Goal: Transaction & Acquisition: Purchase product/service

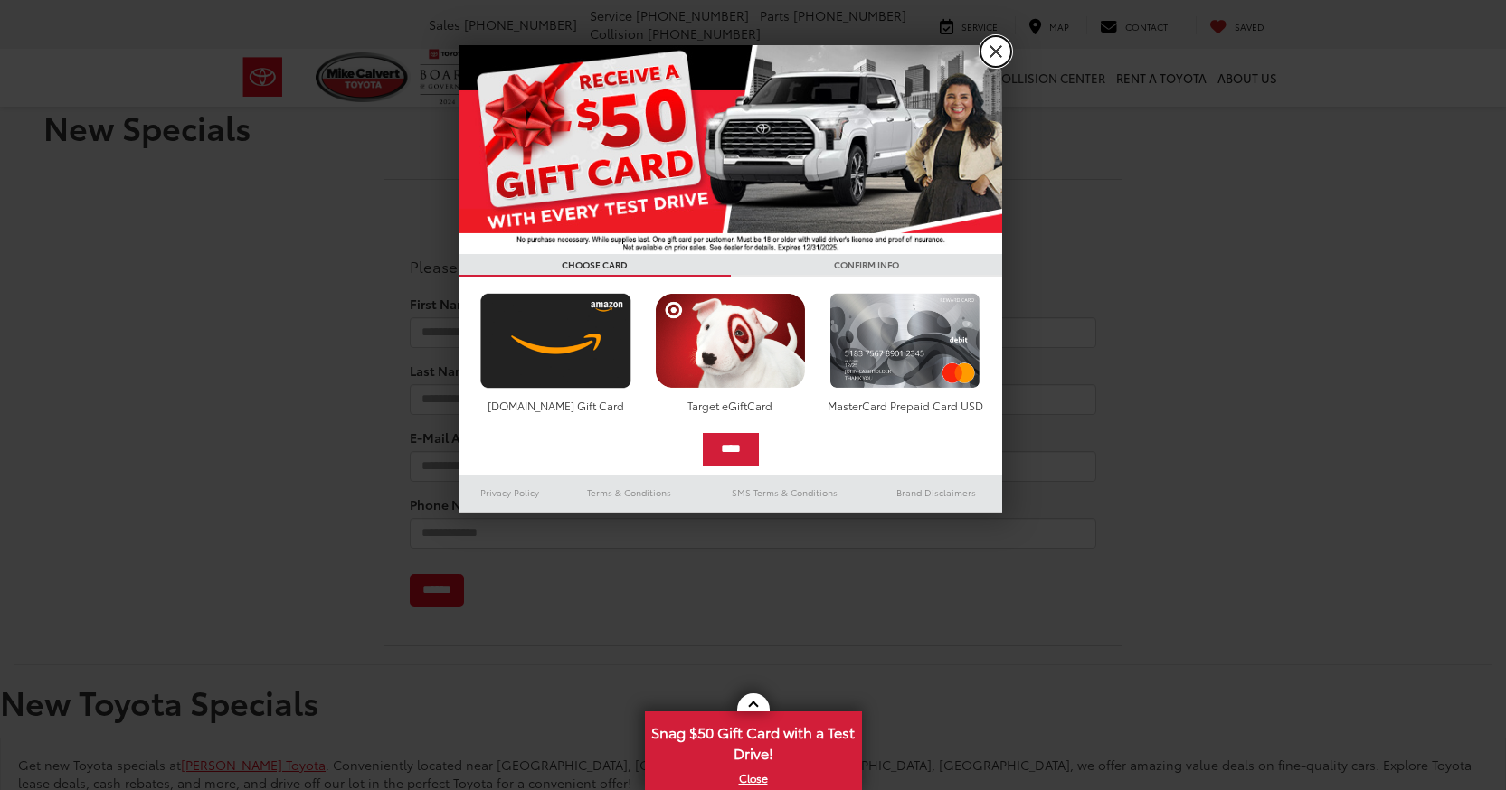
click at [998, 65] on link "X" at bounding box center [995, 51] width 31 height 31
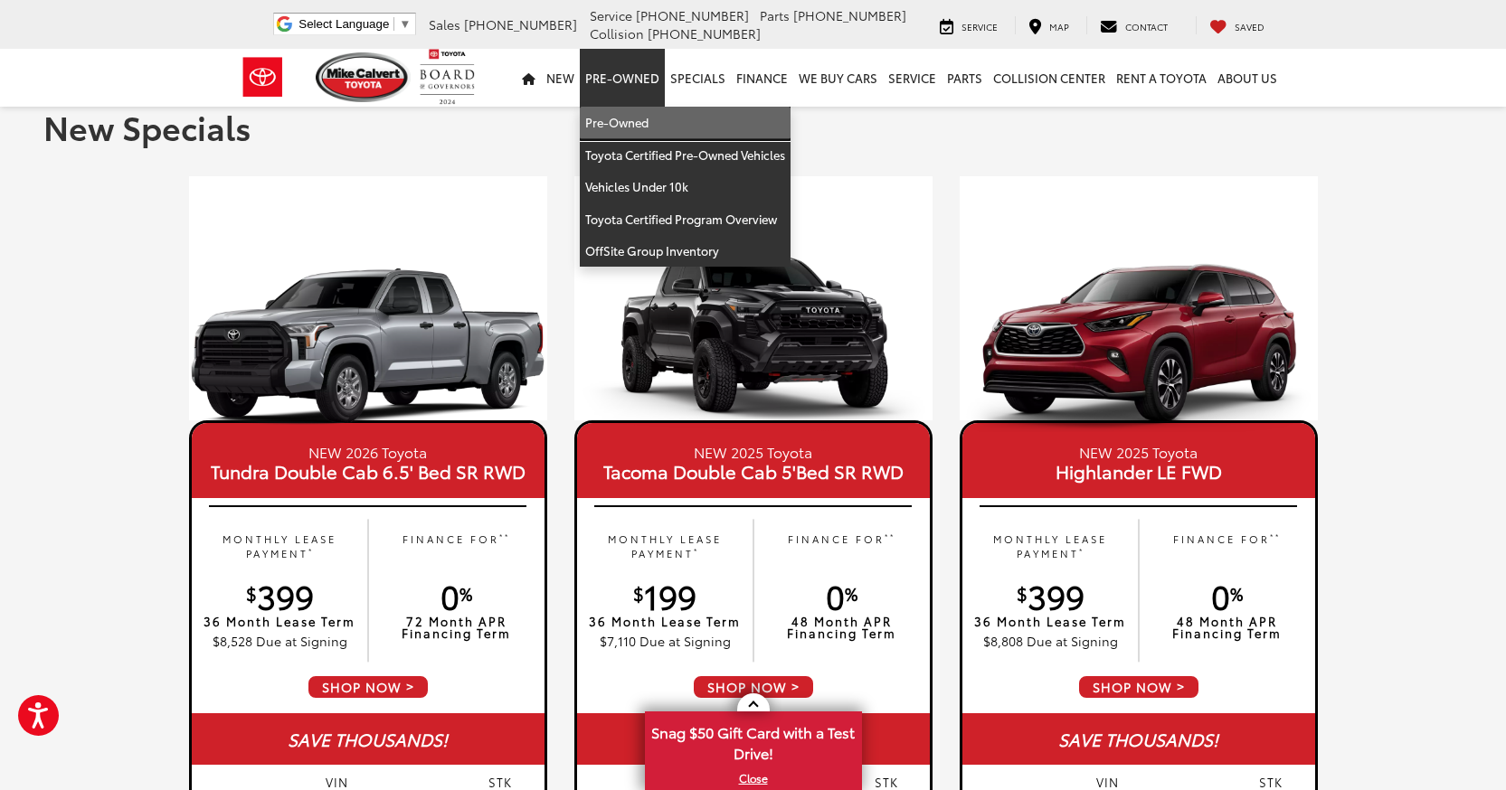
click at [627, 125] on link "Pre-Owned" at bounding box center [685, 123] width 211 height 33
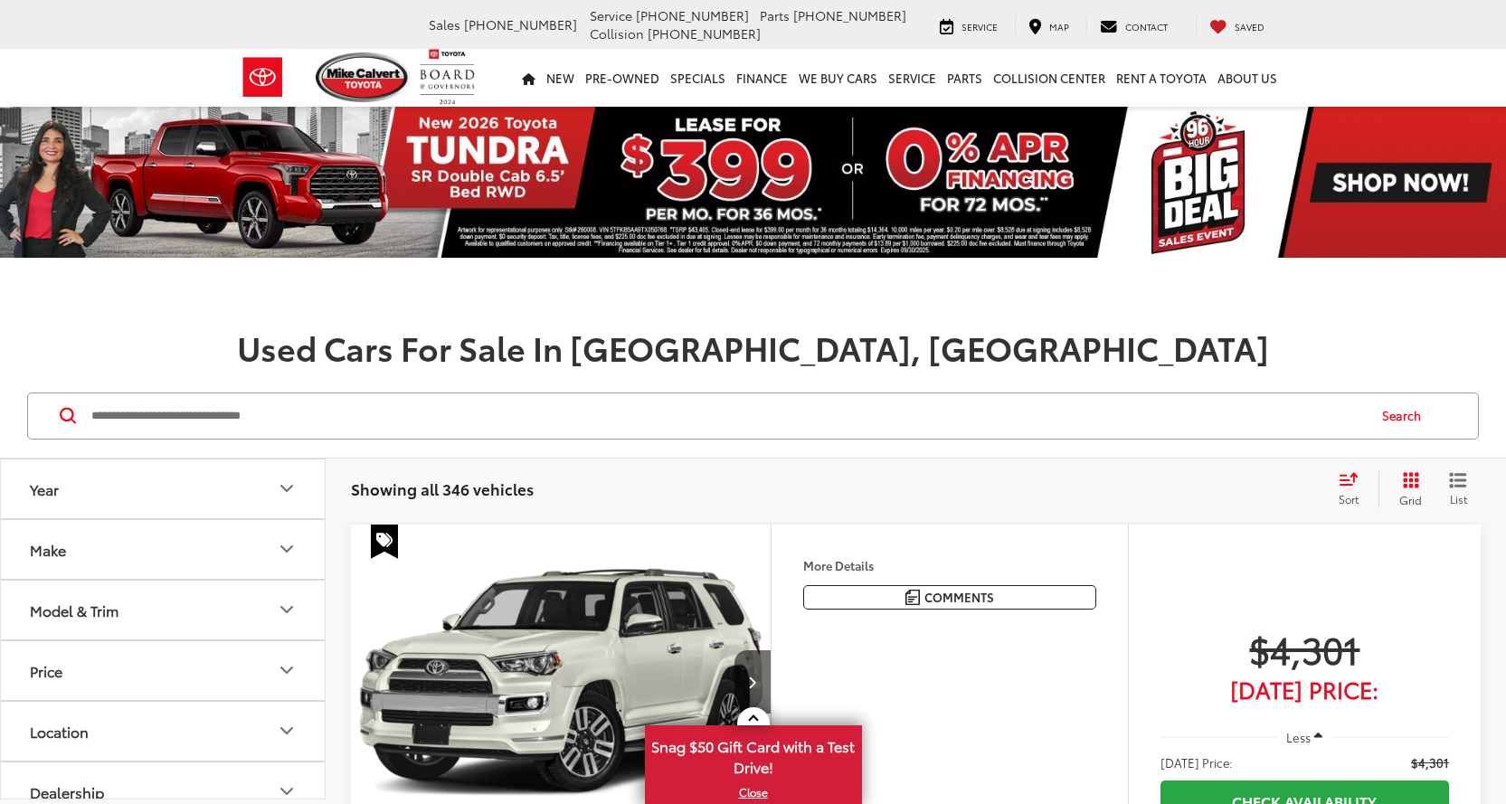
click at [283, 488] on icon "Year" at bounding box center [286, 488] width 11 height 5
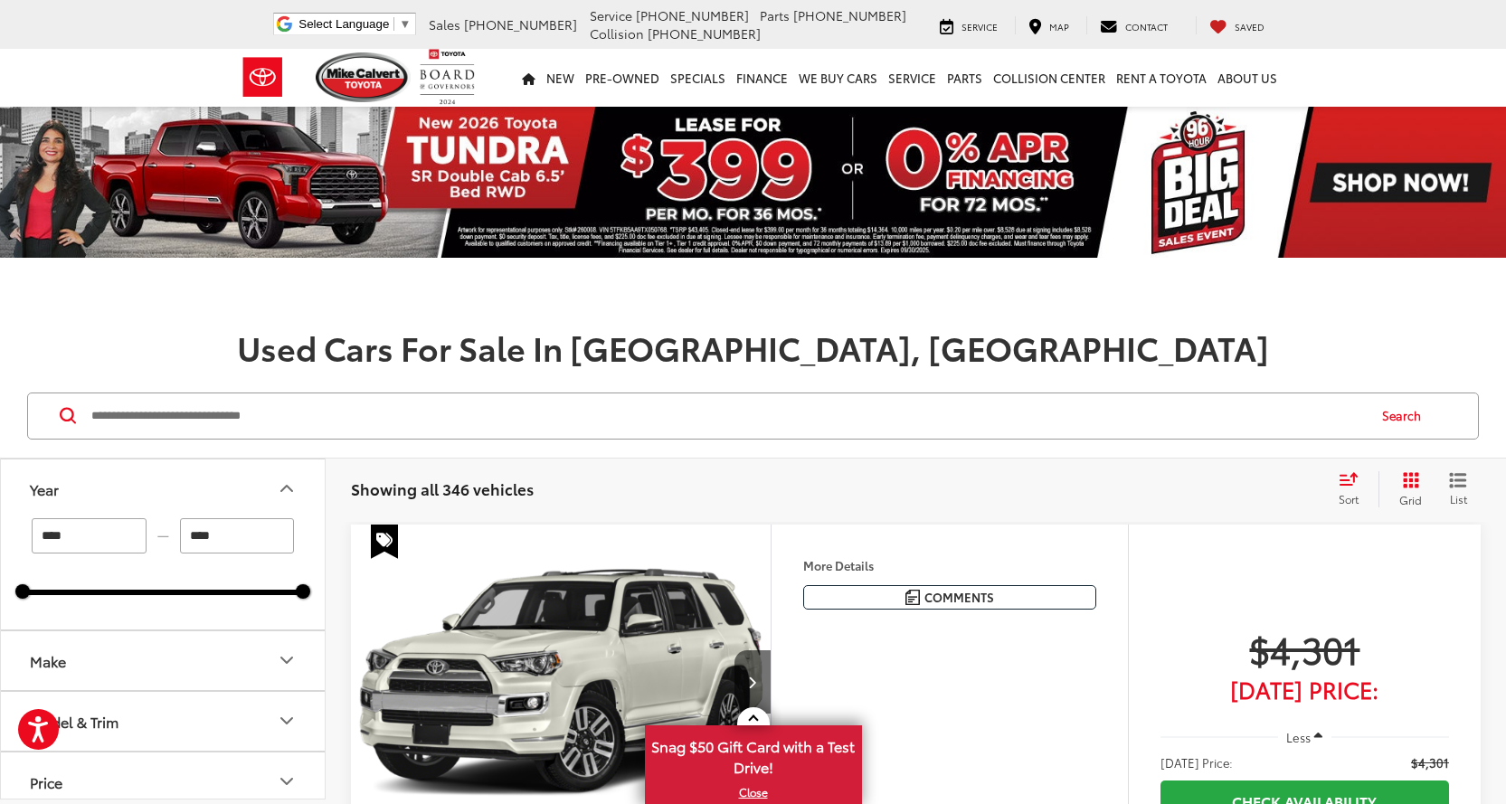
drag, startPoint x: 124, startPoint y: 542, endPoint x: -113, endPoint y: 534, distance: 237.1
type input "****"
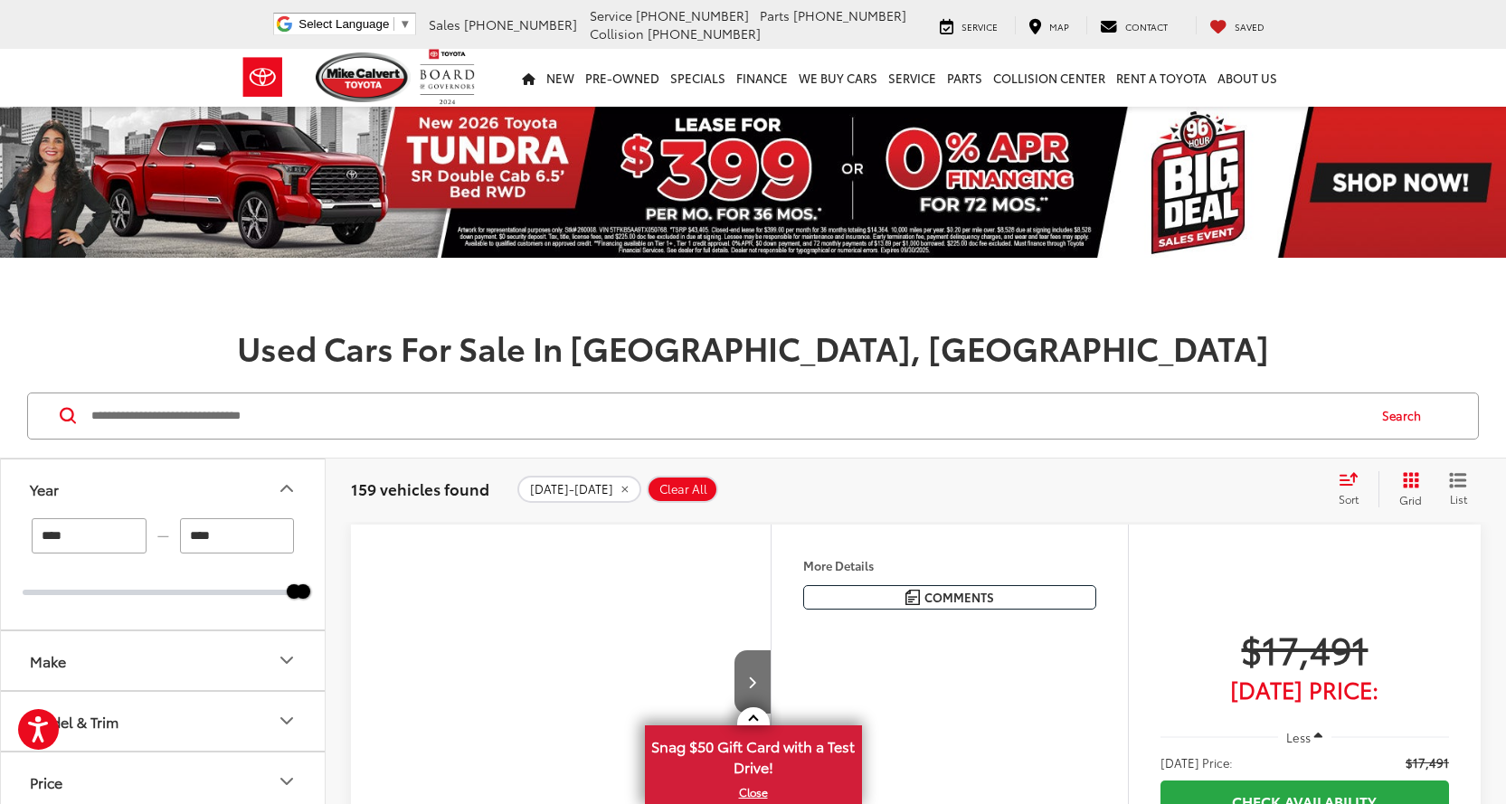
scroll to position [264, 0]
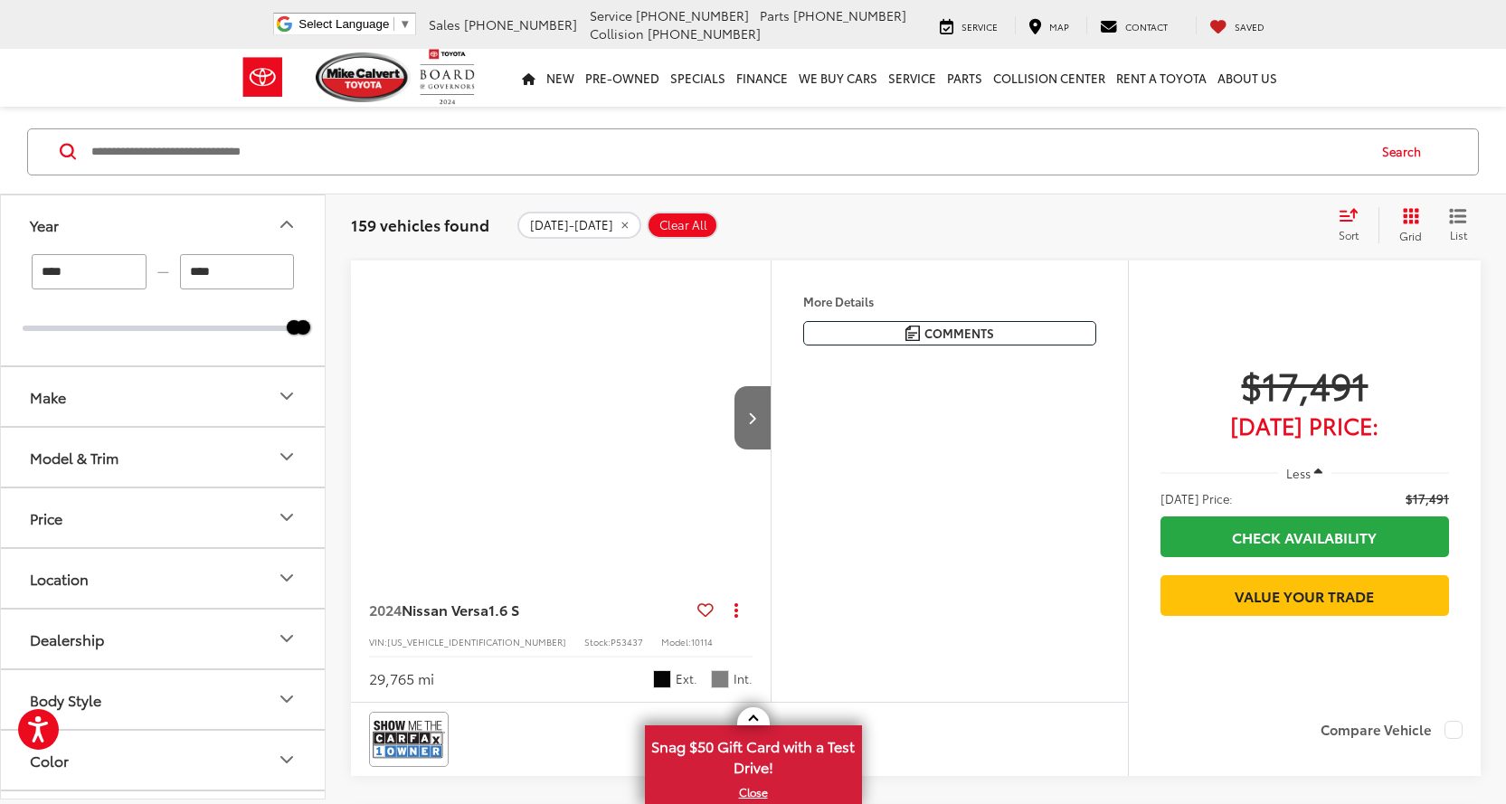
click at [276, 448] on icon "Model & Trim" at bounding box center [287, 457] width 22 height 22
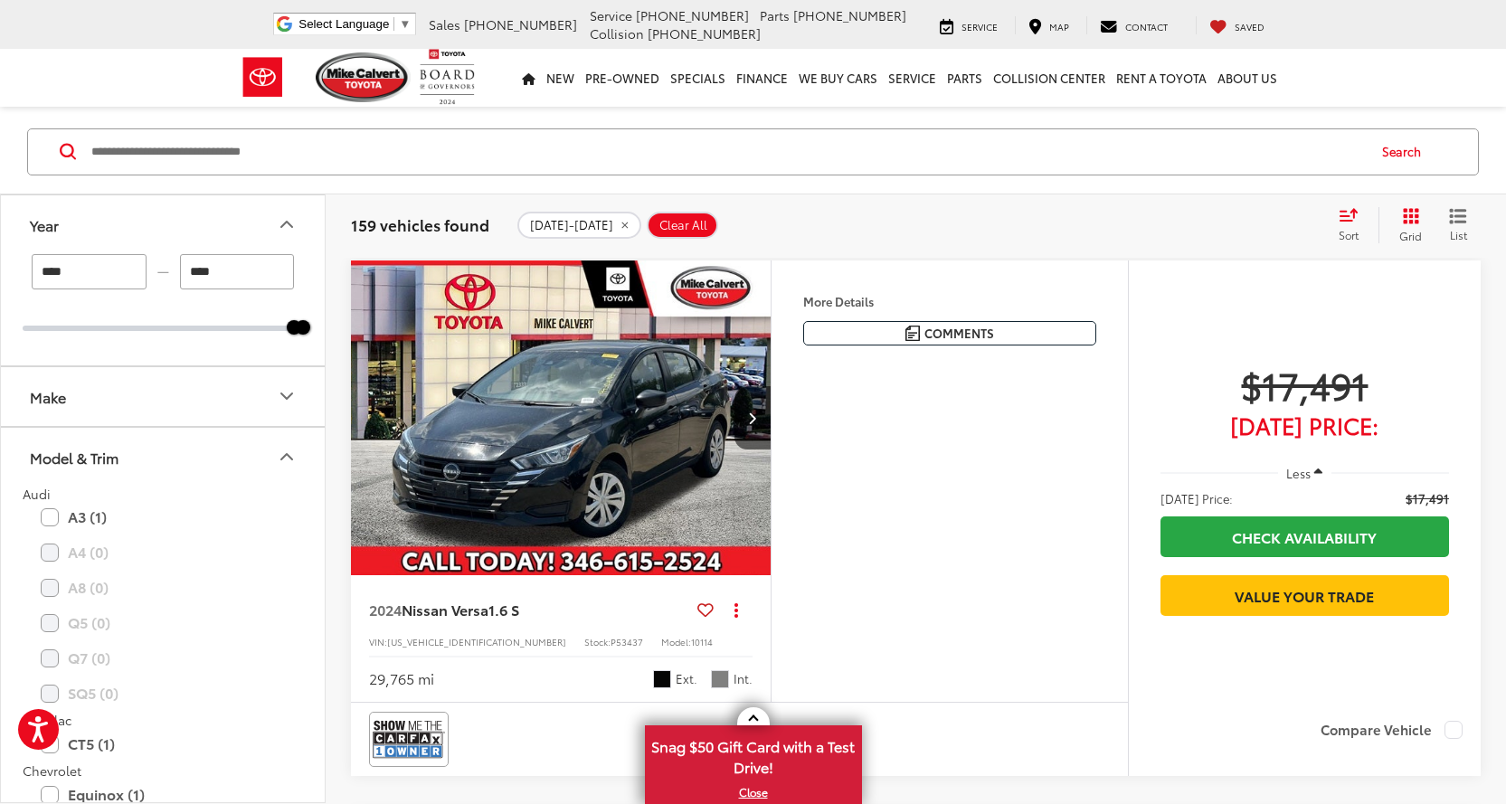
click at [295, 386] on icon "Make" at bounding box center [287, 396] width 22 height 22
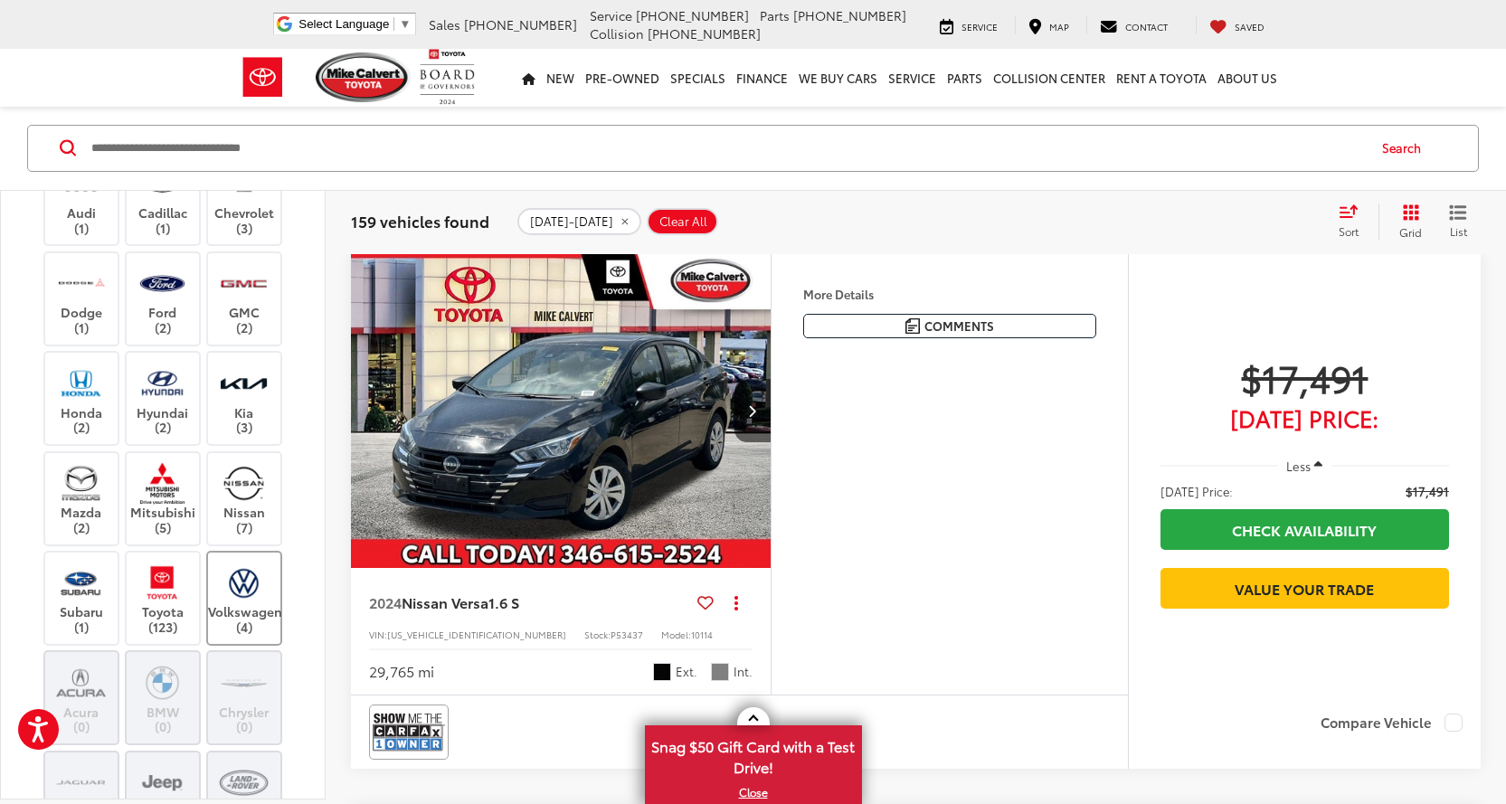
scroll to position [362, 0]
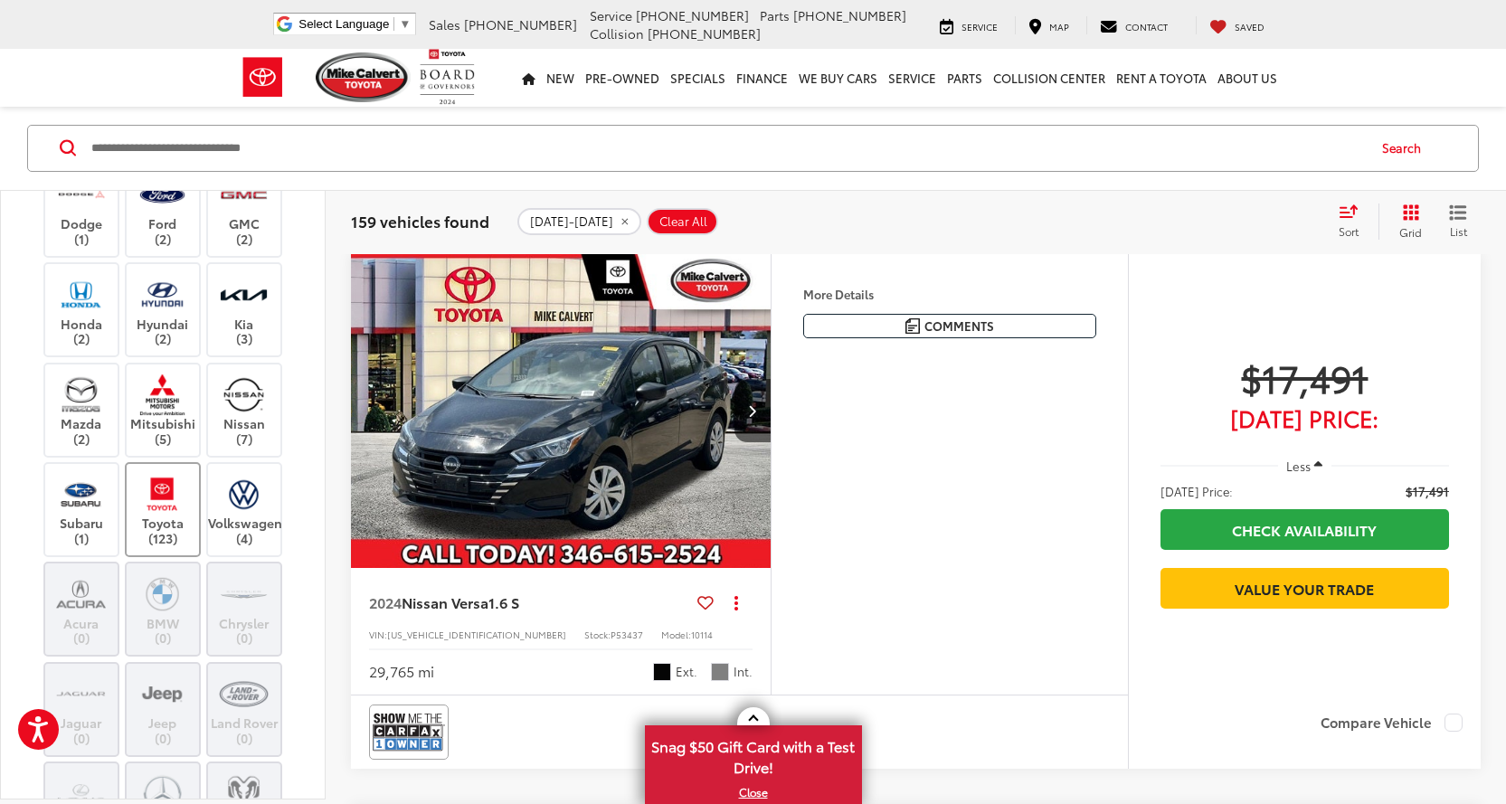
click at [157, 514] on img at bounding box center [162, 494] width 50 height 43
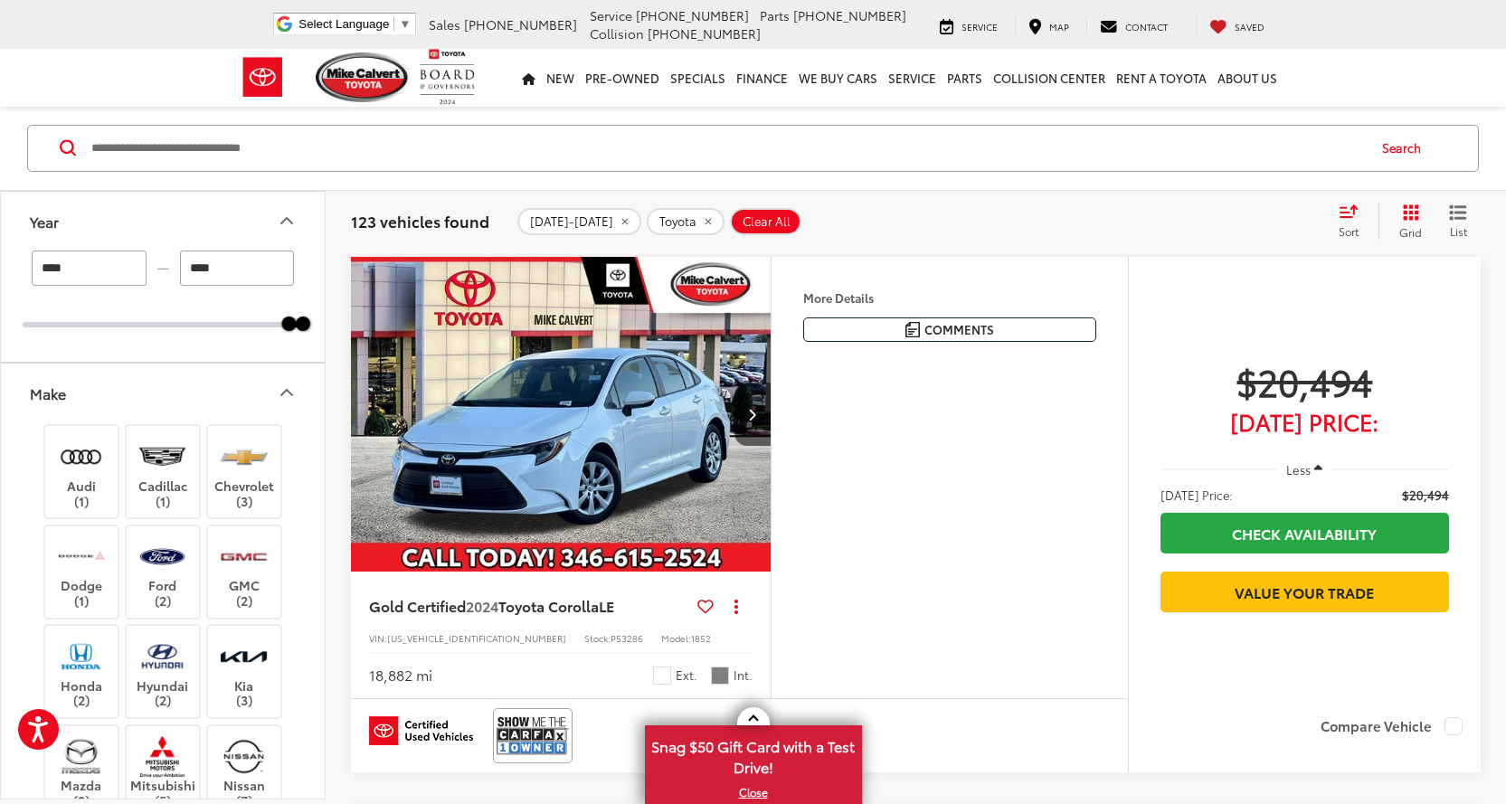
click at [282, 386] on icon "Make" at bounding box center [287, 394] width 22 height 22
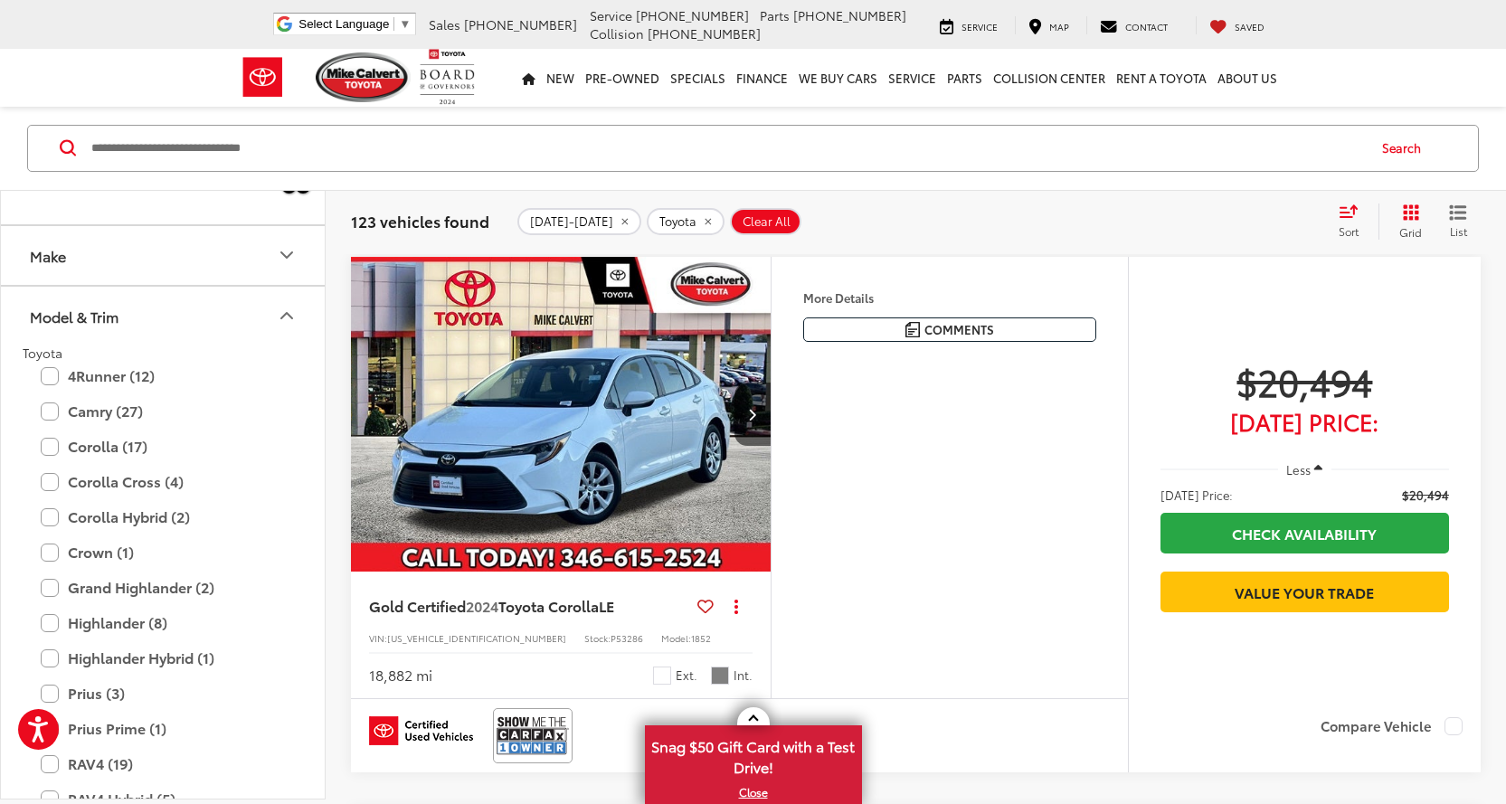
scroll to position [181, 0]
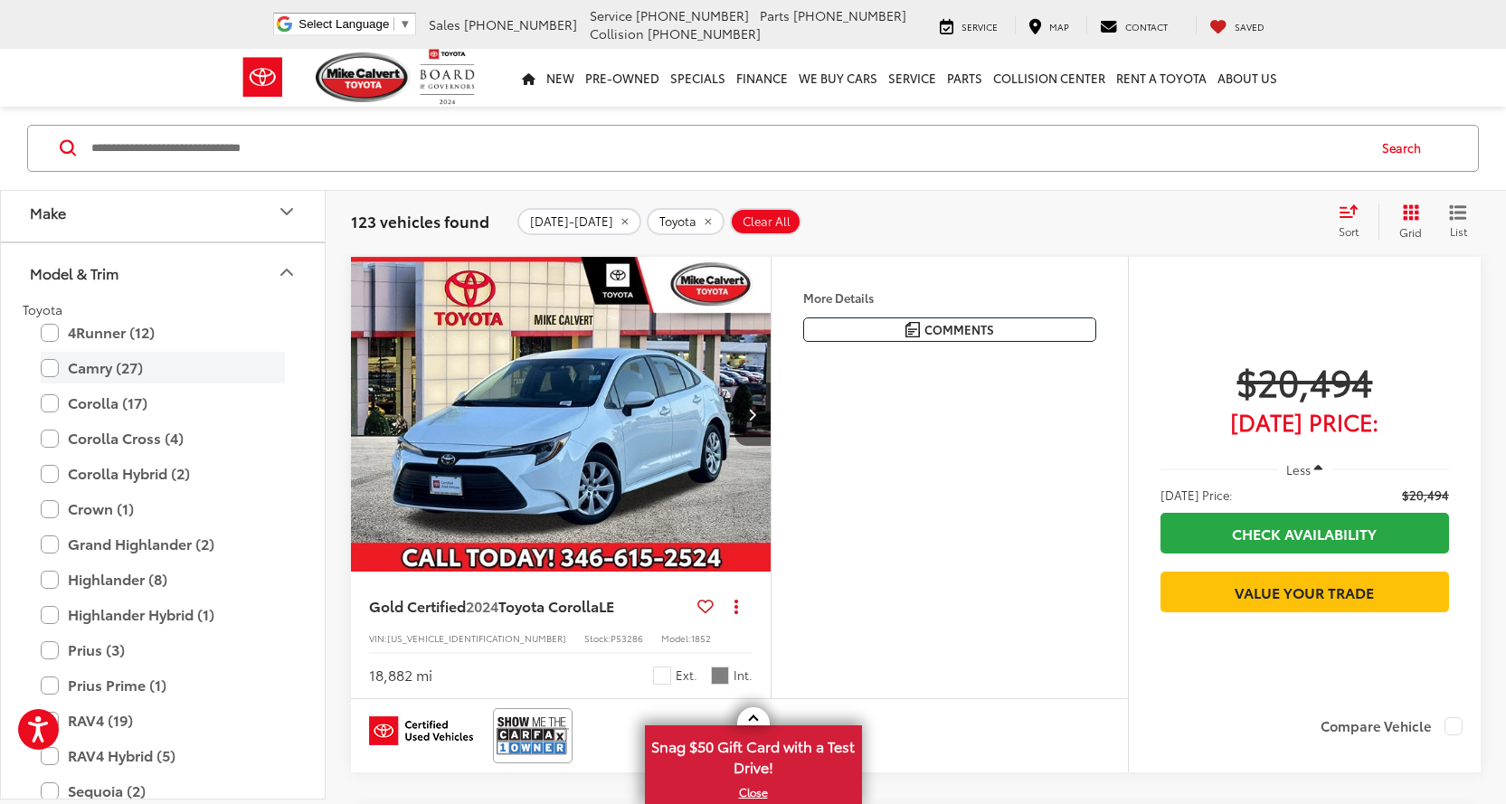
click at [51, 370] on label "Camry (27)" at bounding box center [163, 369] width 244 height 32
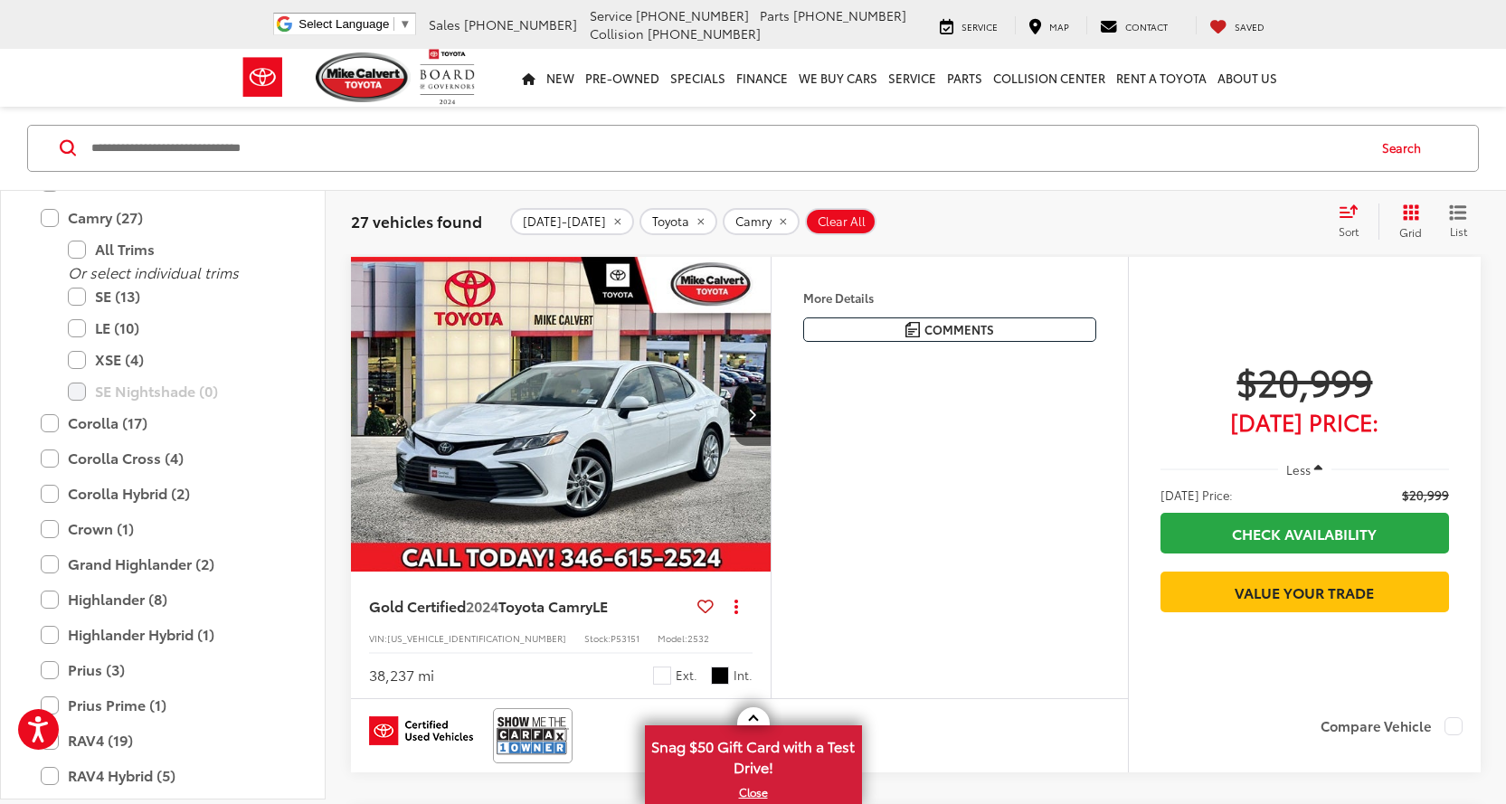
scroll to position [358, 0]
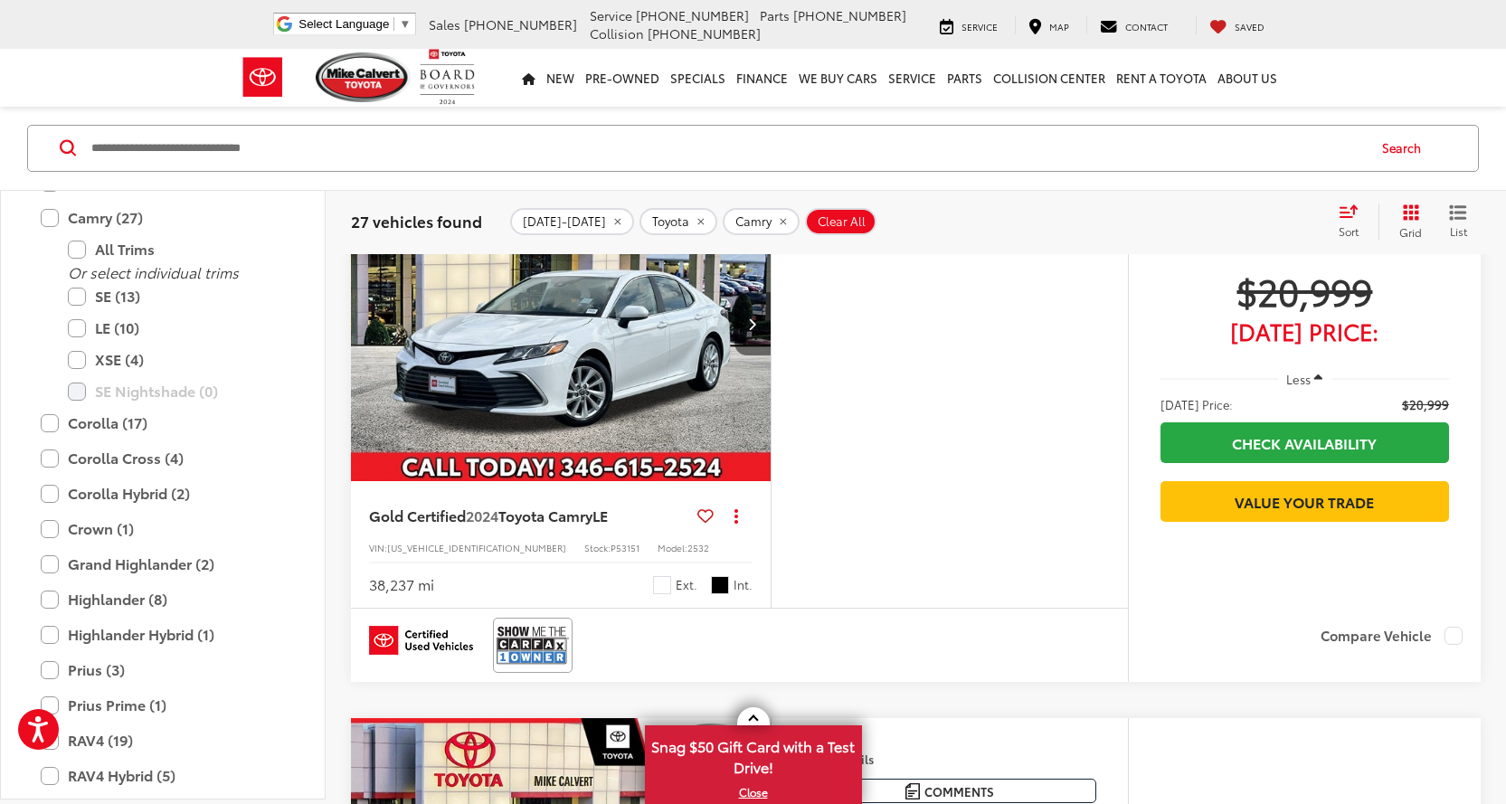
click at [749, 326] on icon "Next image" at bounding box center [752, 323] width 8 height 13
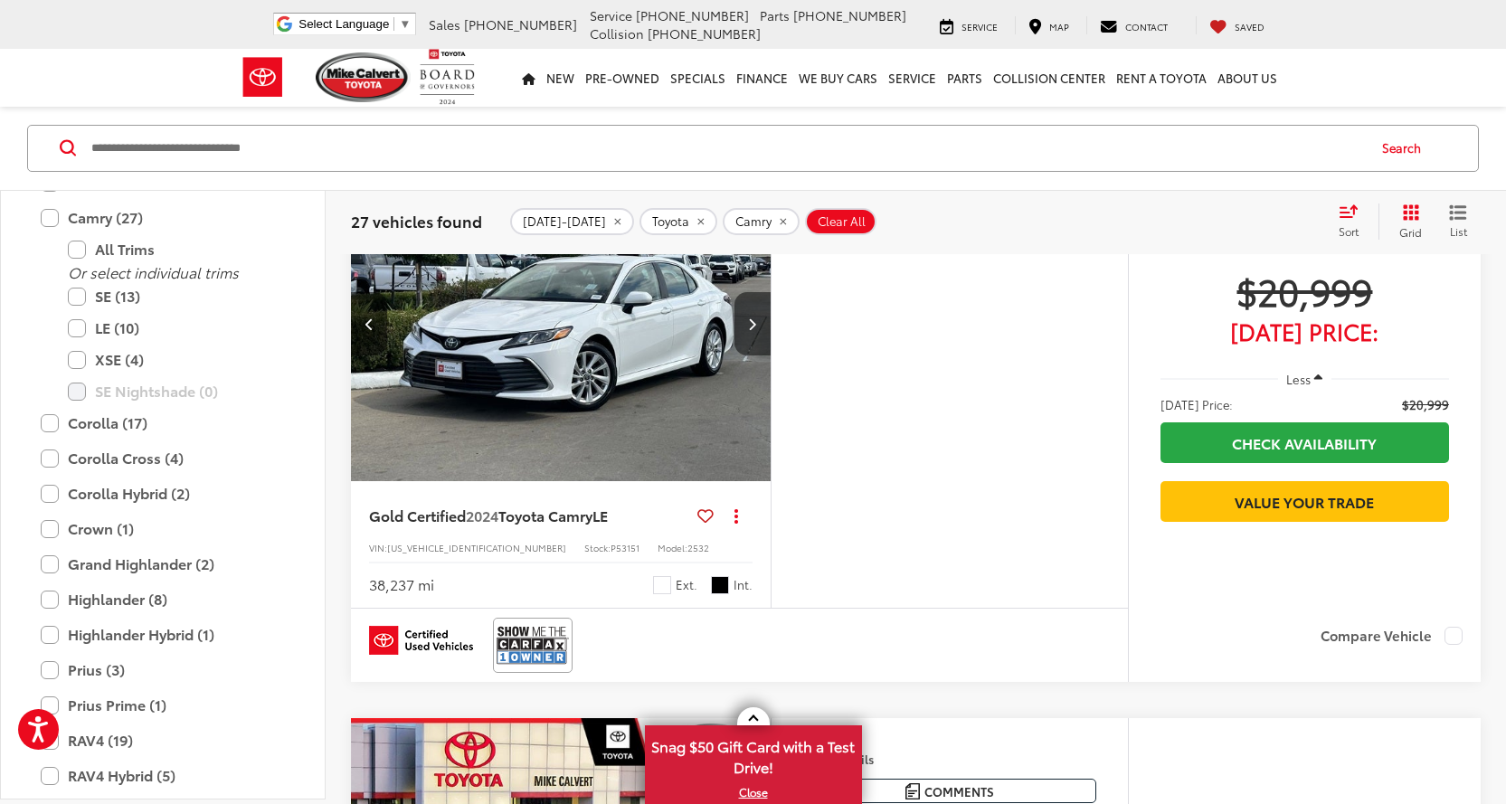
click at [745, 326] on button "Next image" at bounding box center [752, 323] width 36 height 63
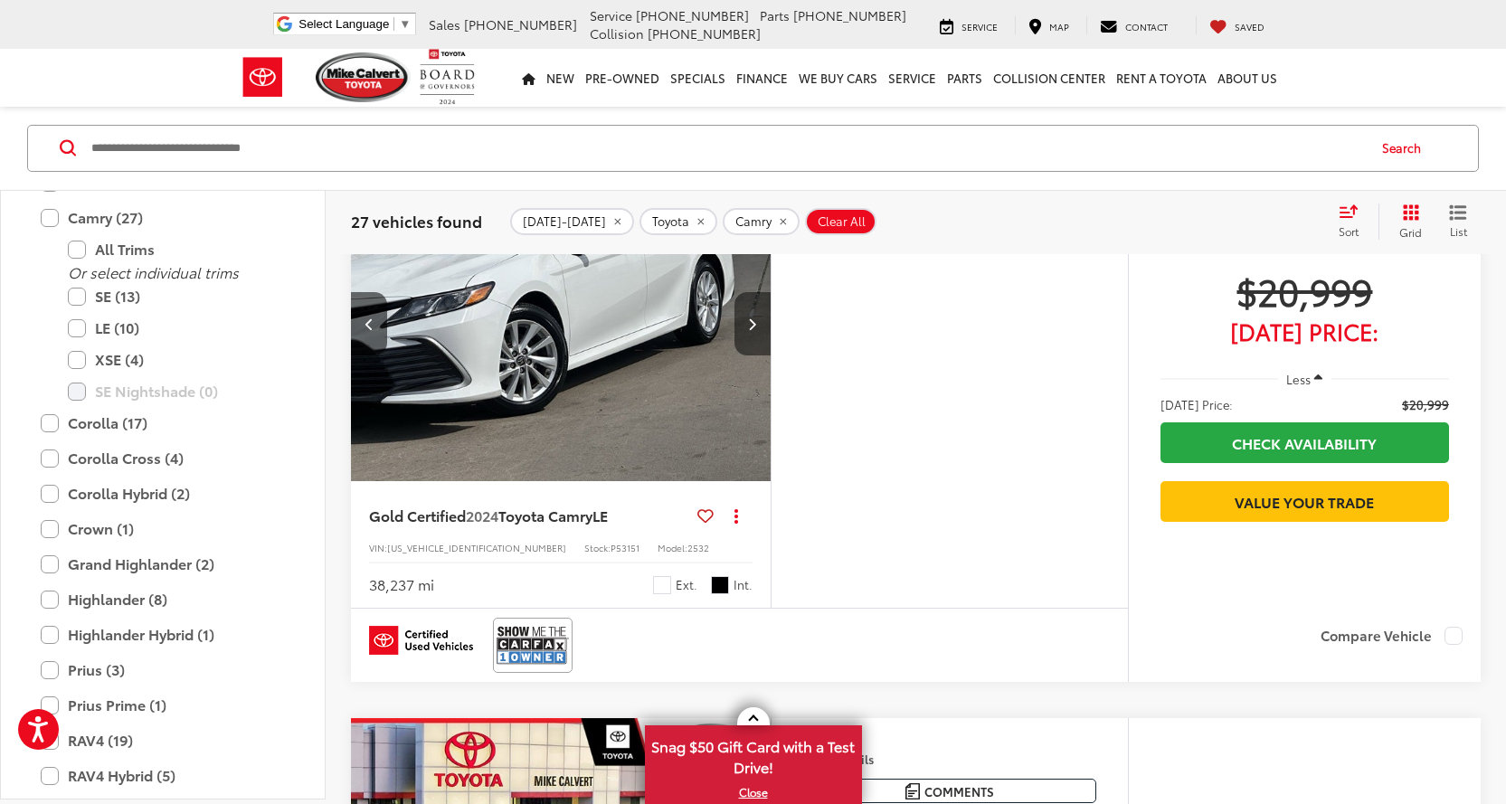
click at [745, 326] on button "Next image" at bounding box center [752, 323] width 36 height 63
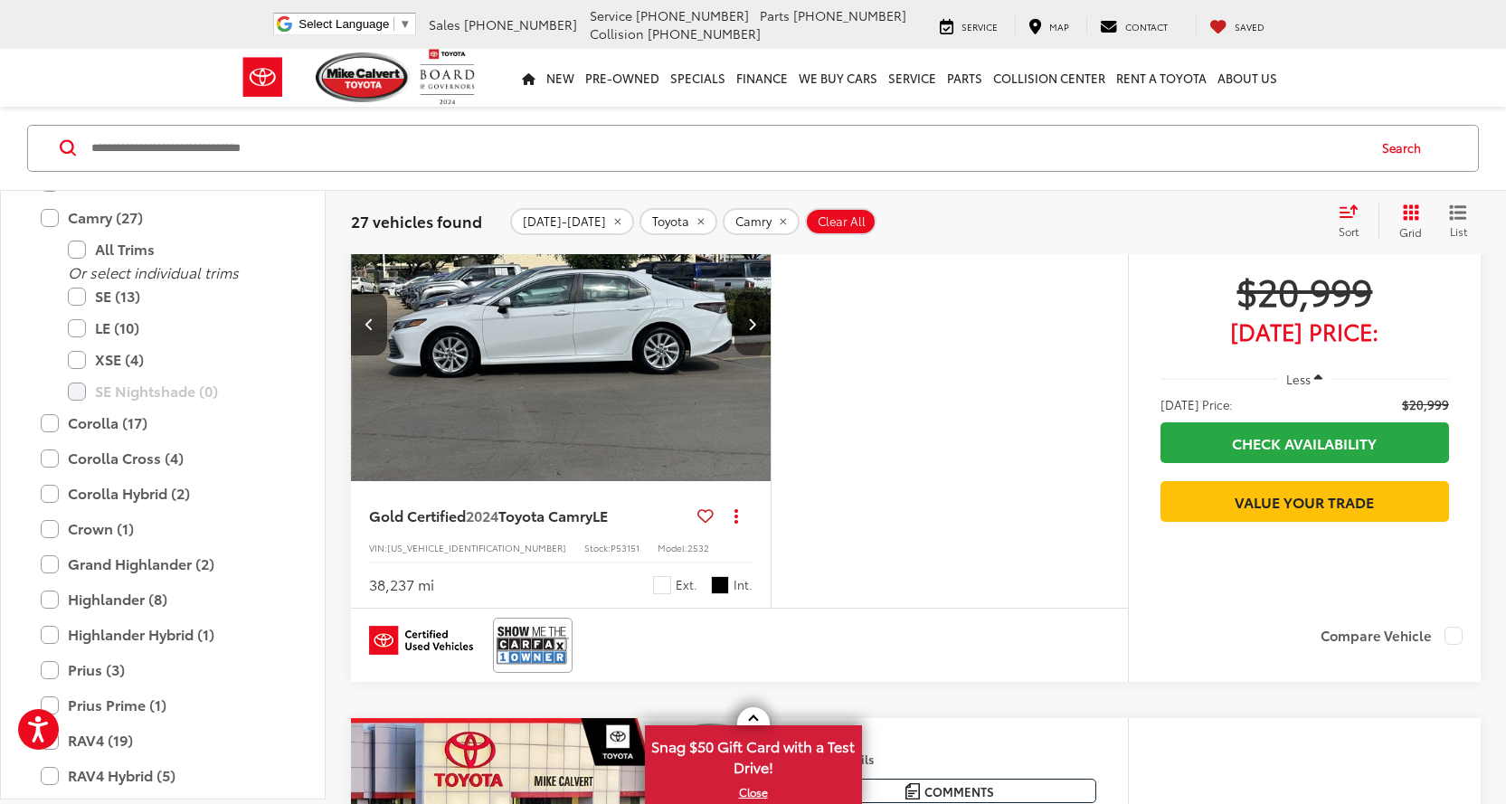
scroll to position [0, 1266]
click at [753, 327] on icon "Next image" at bounding box center [752, 323] width 8 height 13
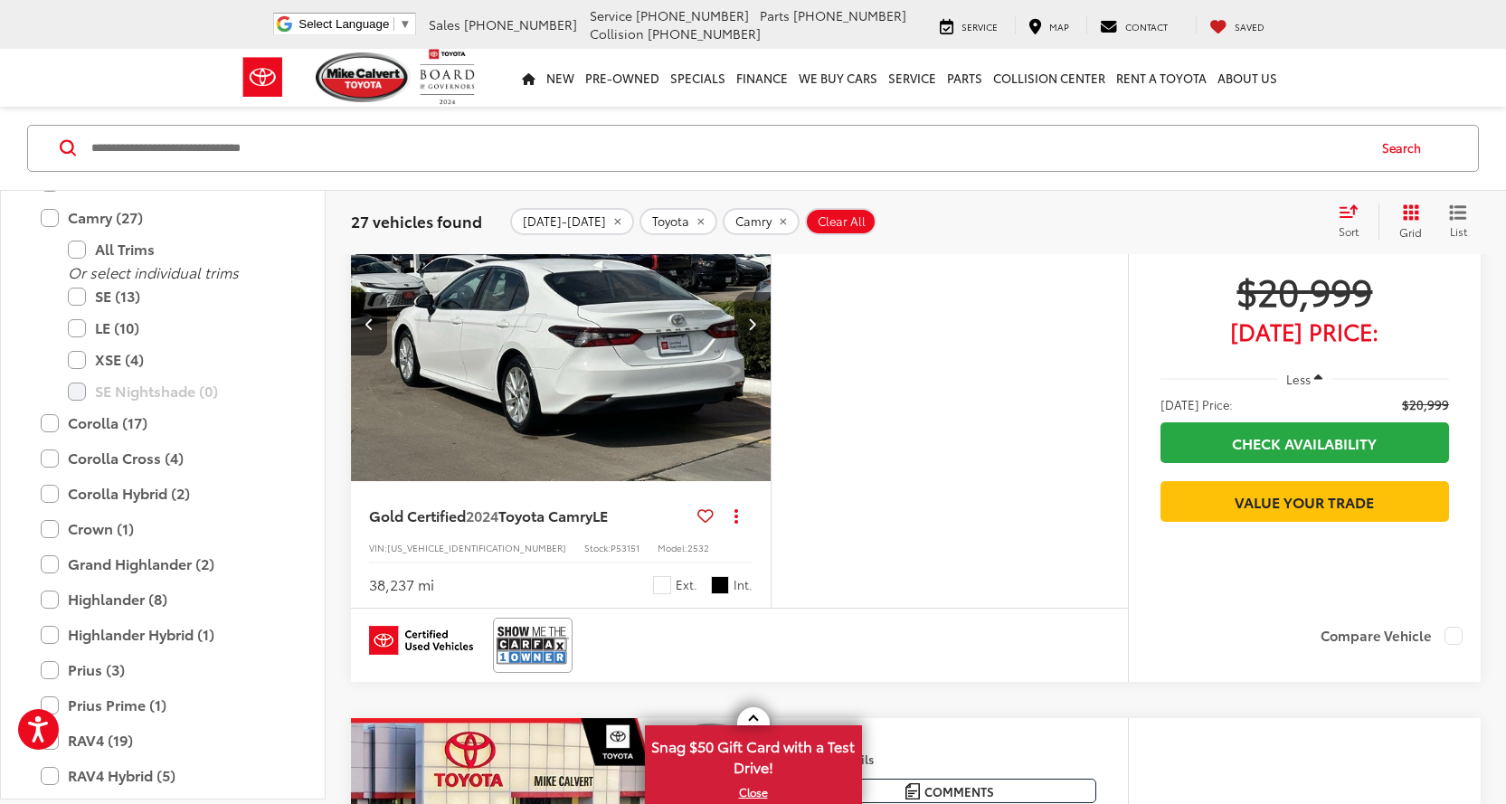
scroll to position [0, 1689]
click at [753, 327] on icon "Next image" at bounding box center [752, 323] width 8 height 13
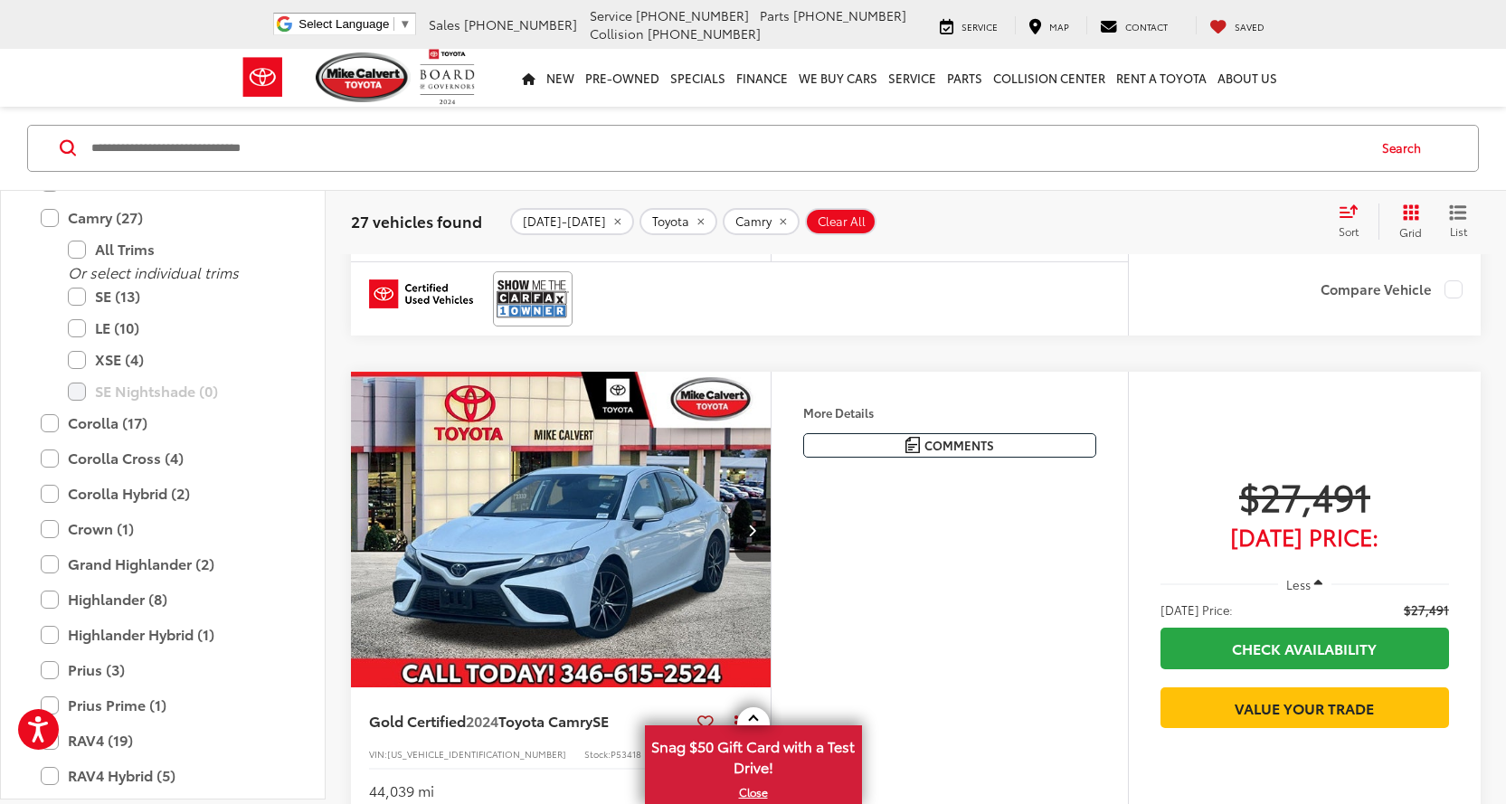
scroll to position [3708, 0]
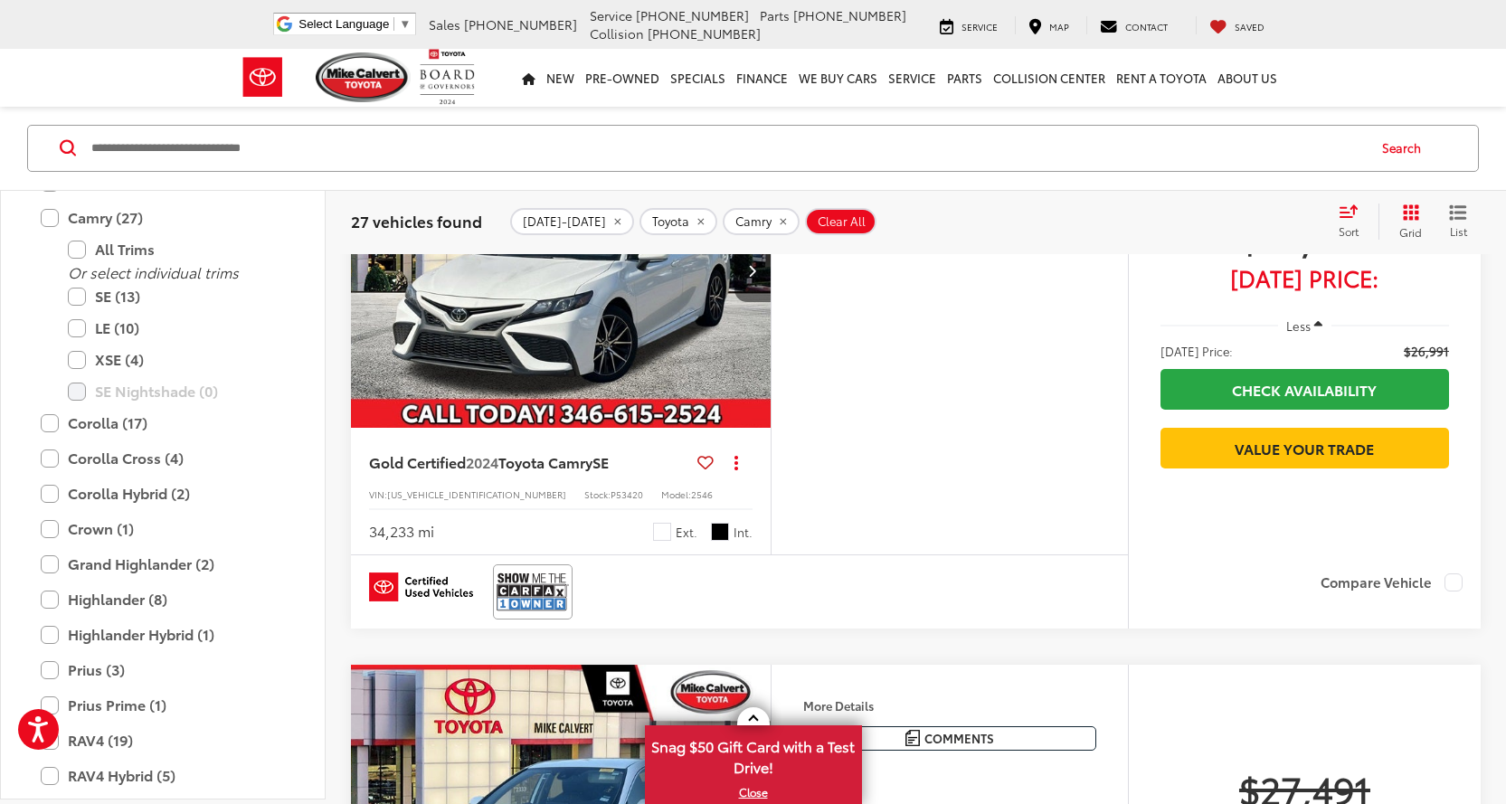
click at [753, 277] on icon "Next image" at bounding box center [752, 270] width 8 height 13
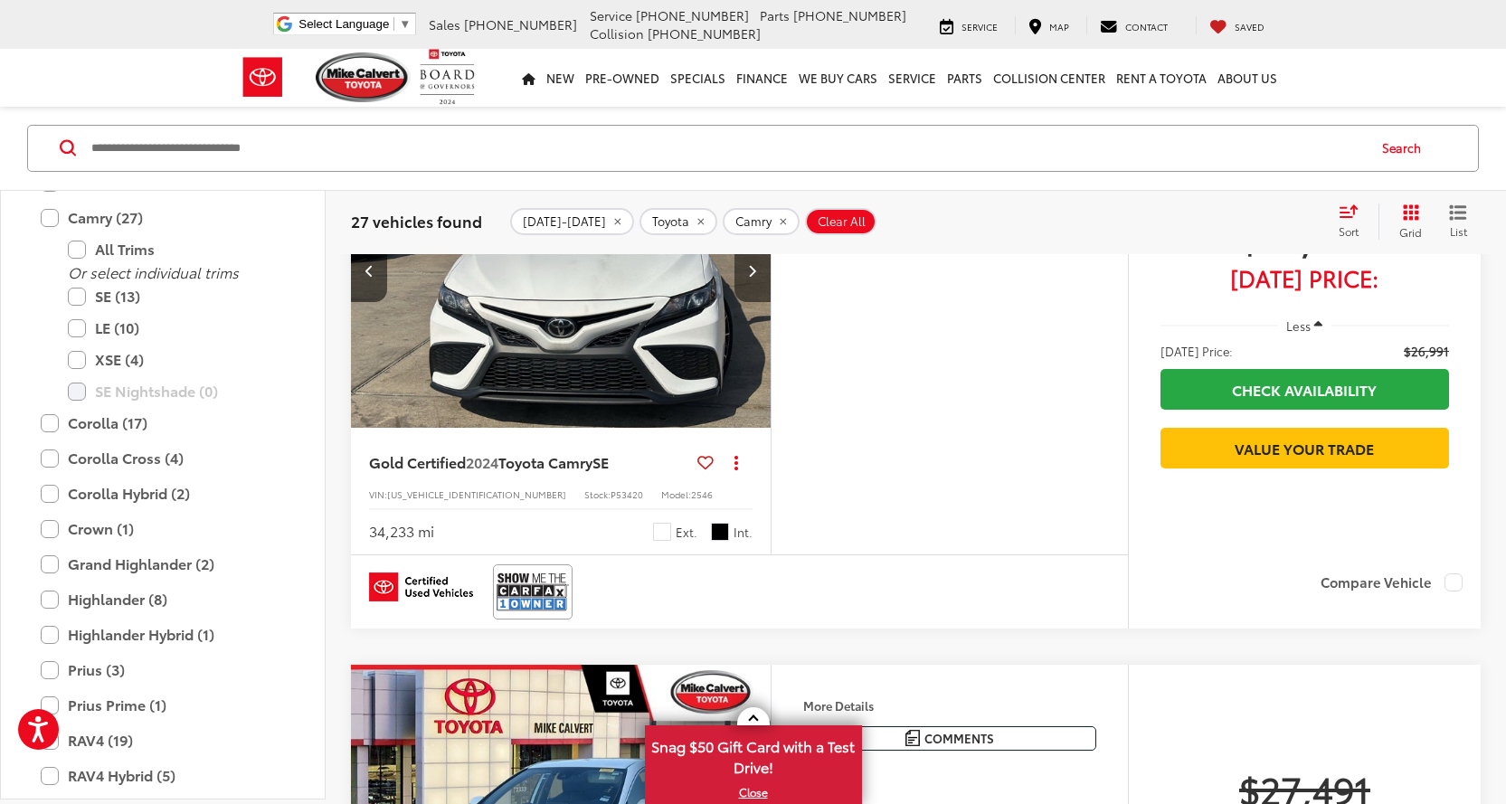
click at [753, 277] on icon "Next image" at bounding box center [752, 270] width 8 height 13
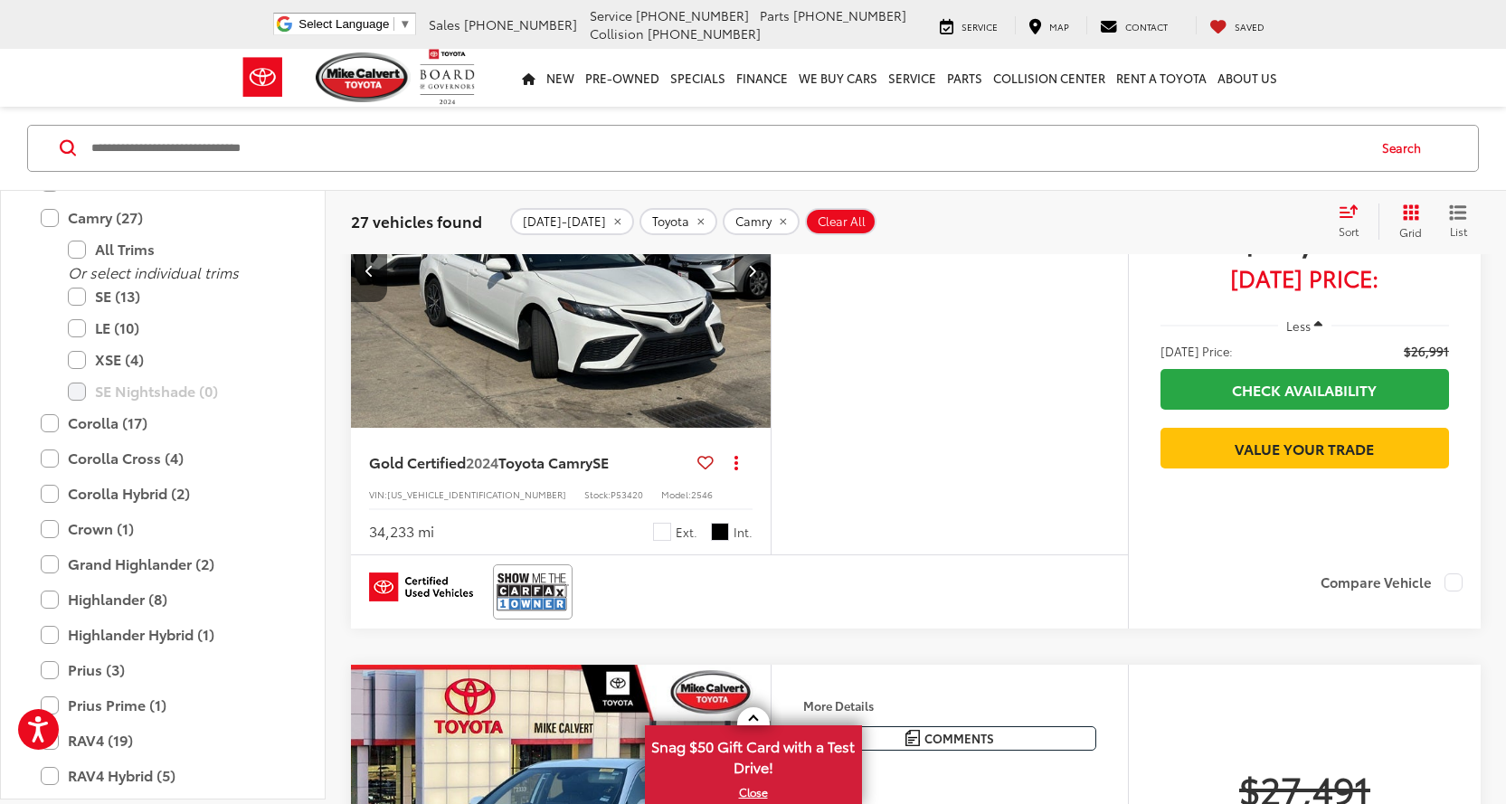
click at [753, 277] on icon "Next image" at bounding box center [752, 270] width 8 height 13
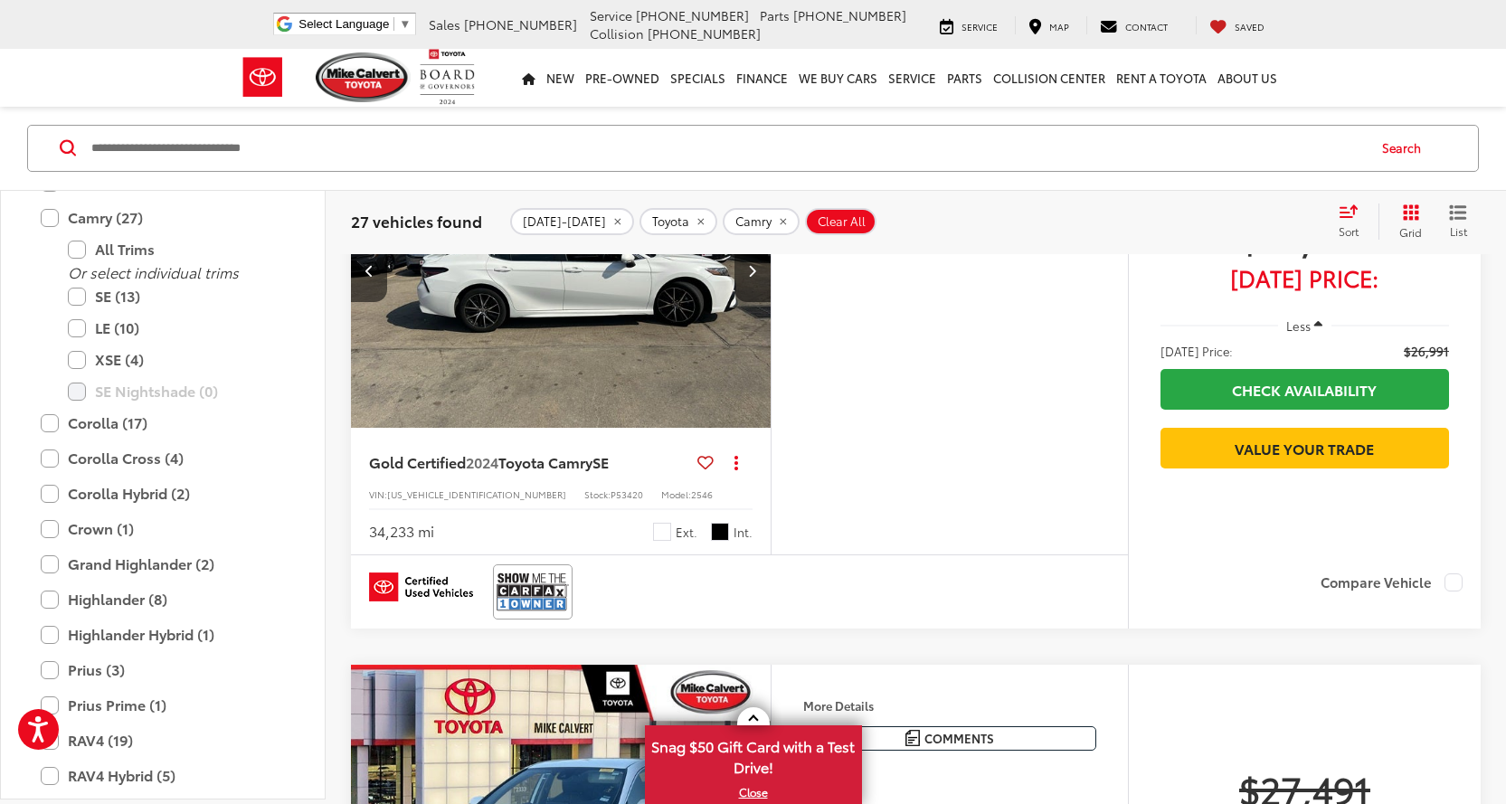
click at [754, 277] on icon "Next image" at bounding box center [752, 270] width 8 height 13
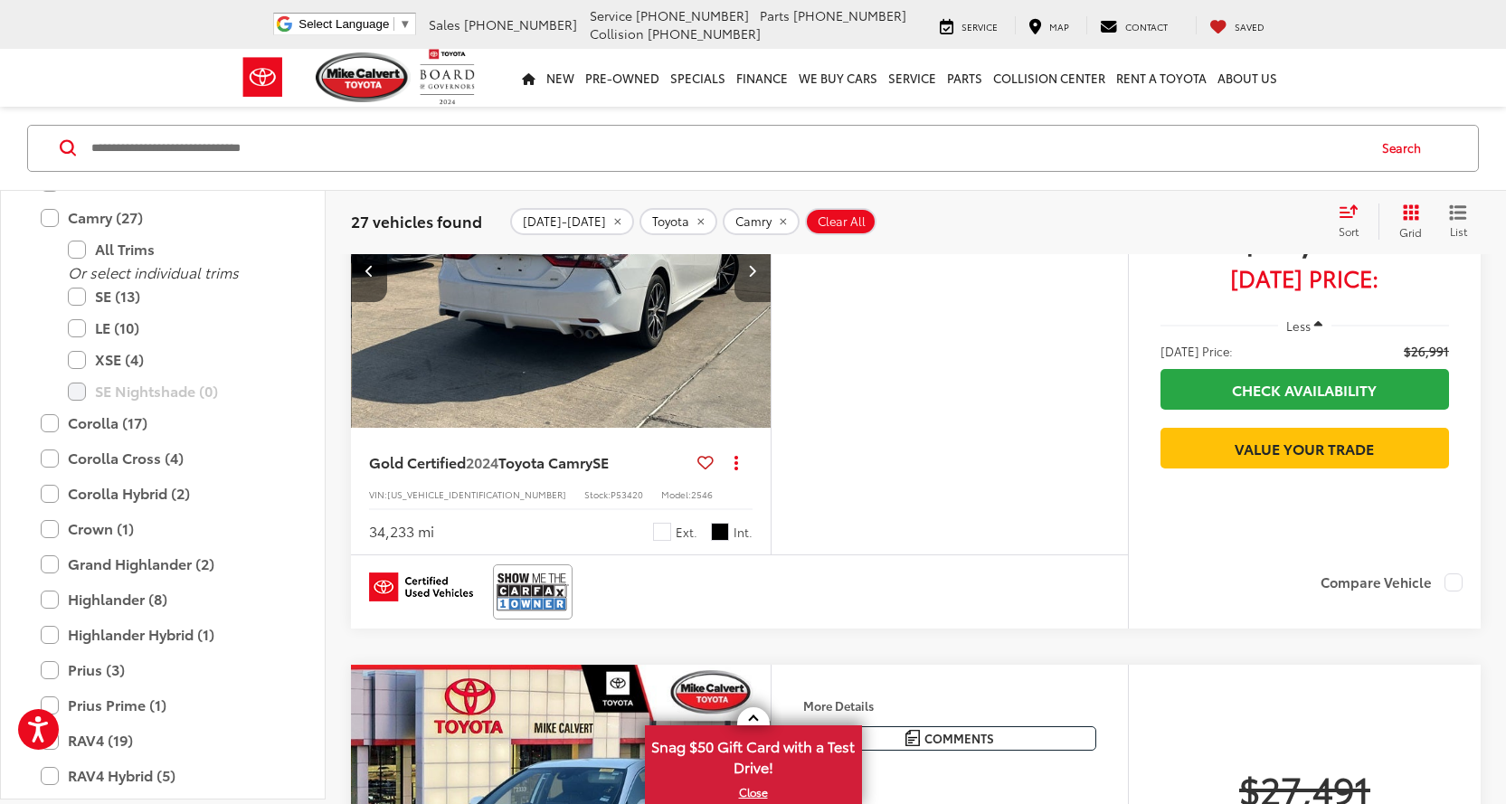
scroll to position [0, 1689]
click at [753, 277] on icon "Next image" at bounding box center [752, 270] width 8 height 13
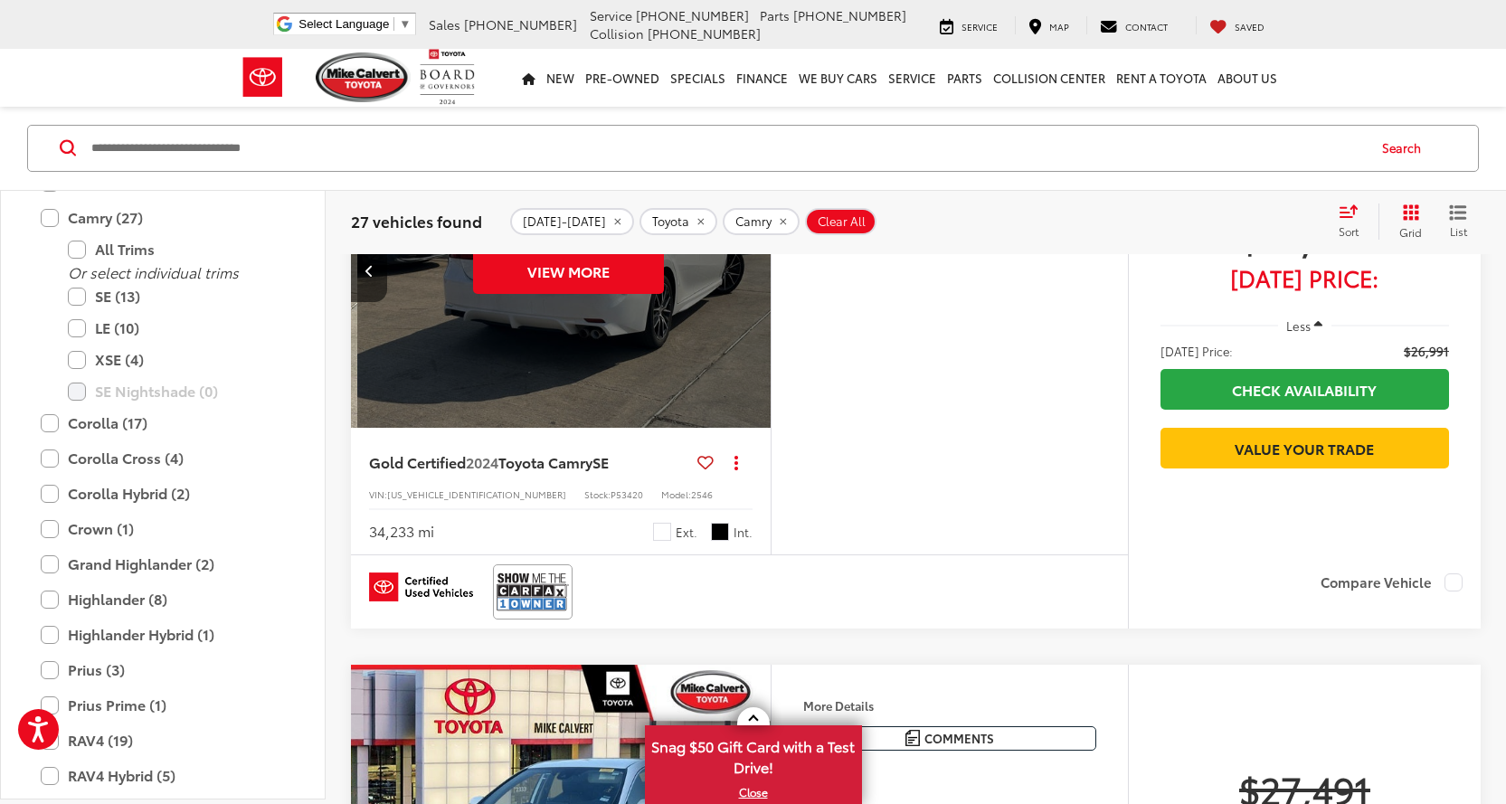
scroll to position [0, 2111]
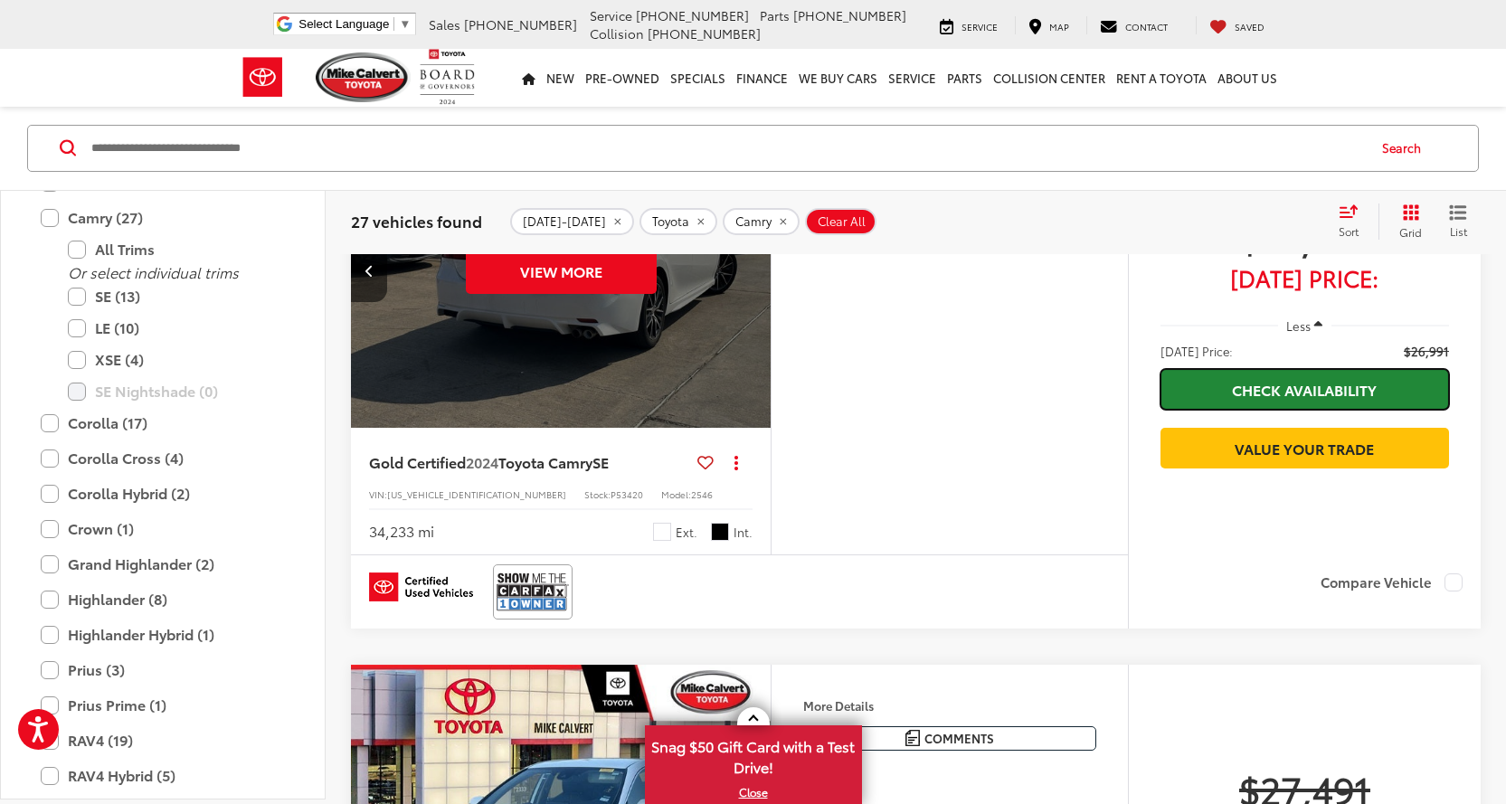
click at [1310, 410] on link "Check Availability" at bounding box center [1304, 389] width 289 height 41
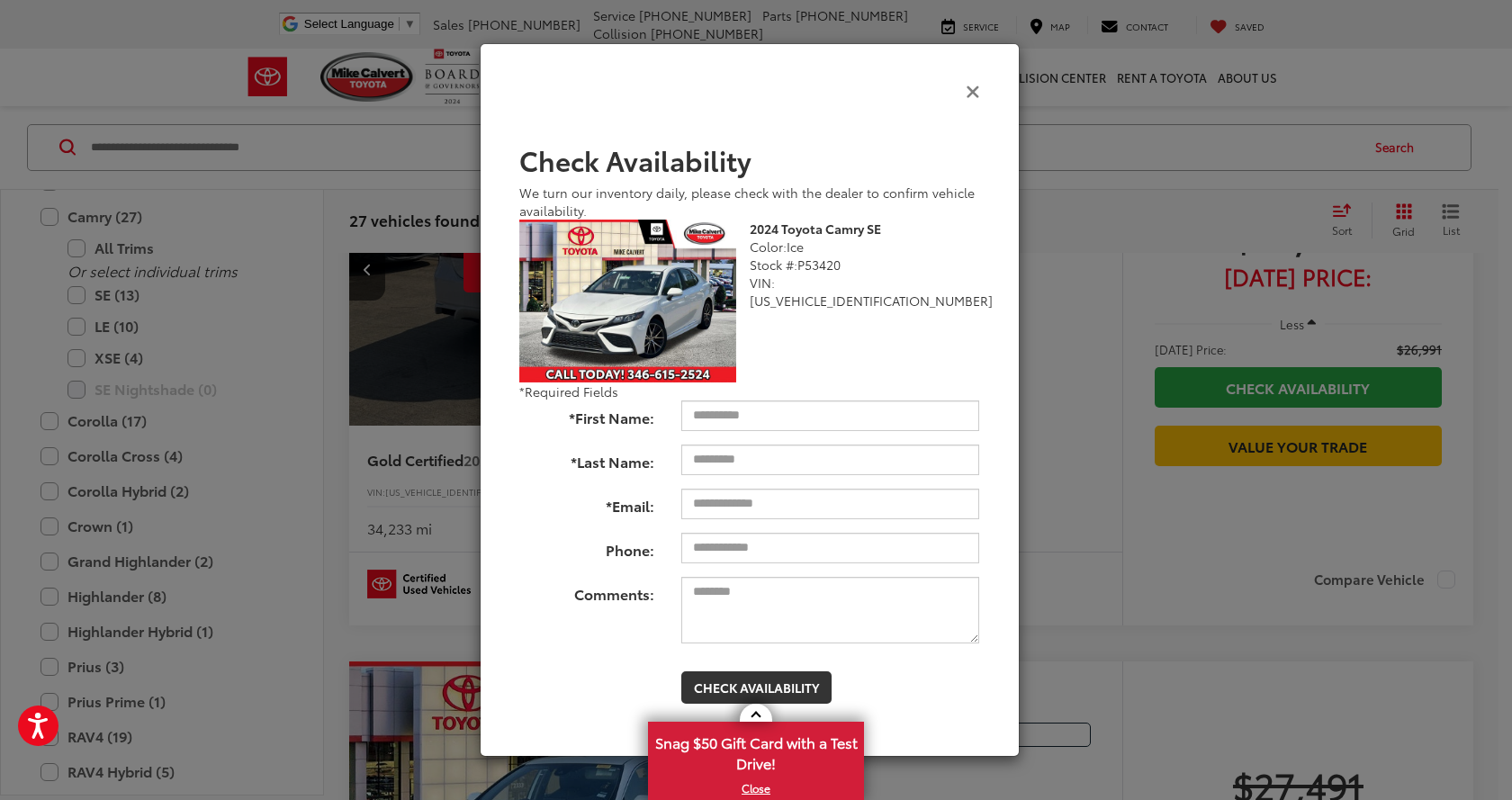
click at [968, 90] on icon "Close" at bounding box center [972, 90] width 14 height 19
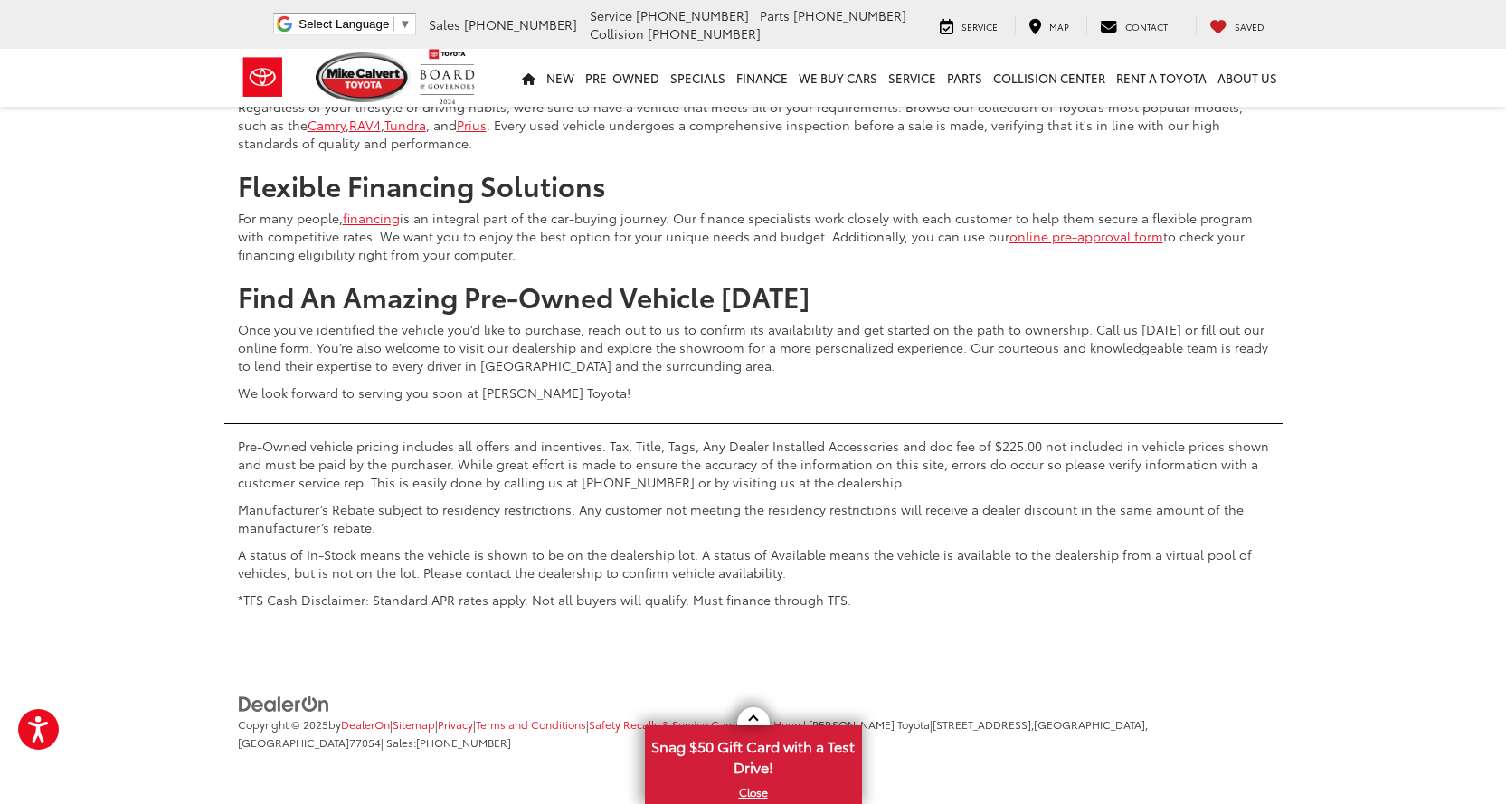
scroll to position [7661, 0]
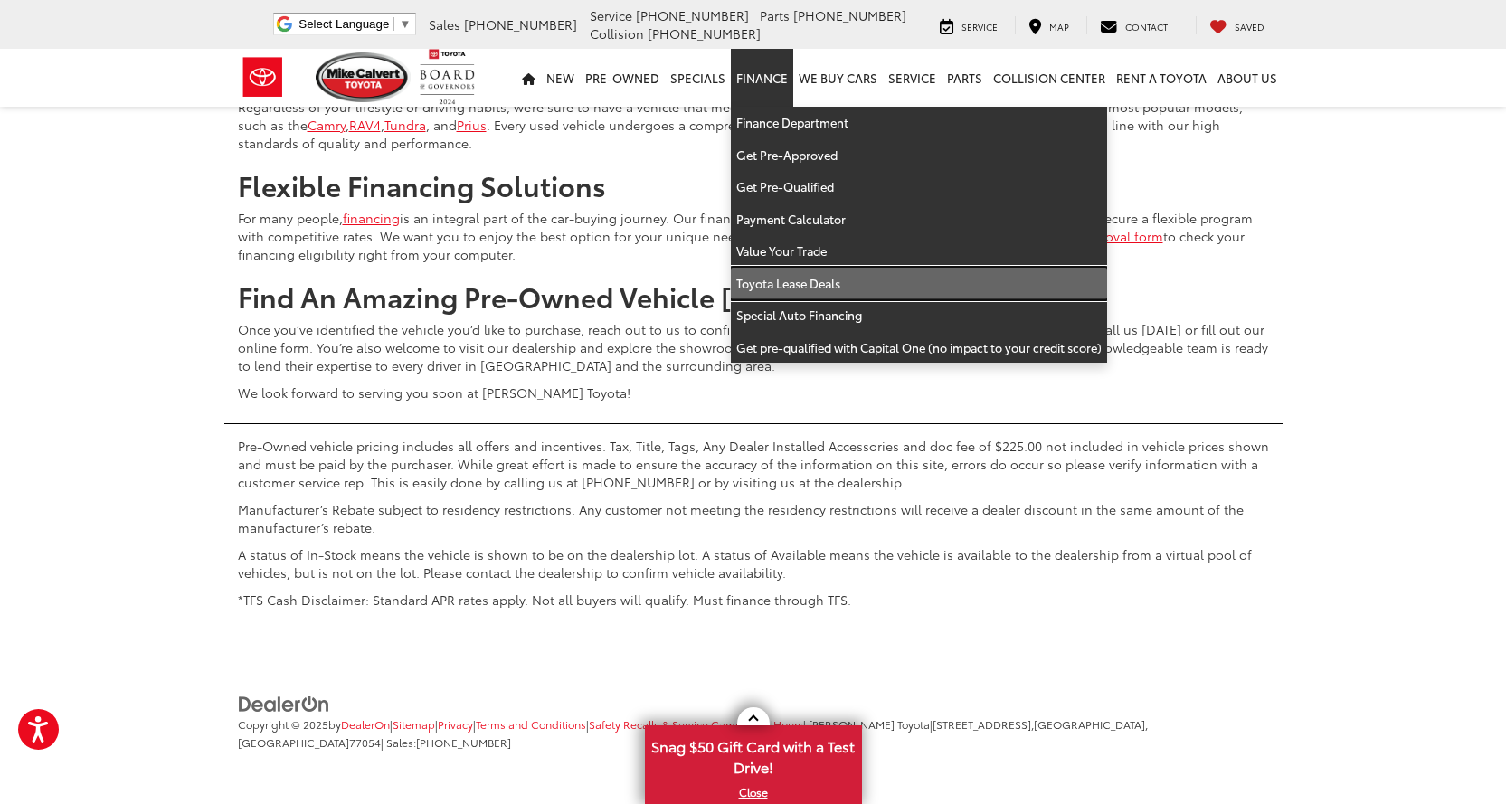
click at [784, 283] on link "Toyota Lease Deals" at bounding box center [919, 284] width 376 height 33
